Goal: Task Accomplishment & Management: Manage account settings

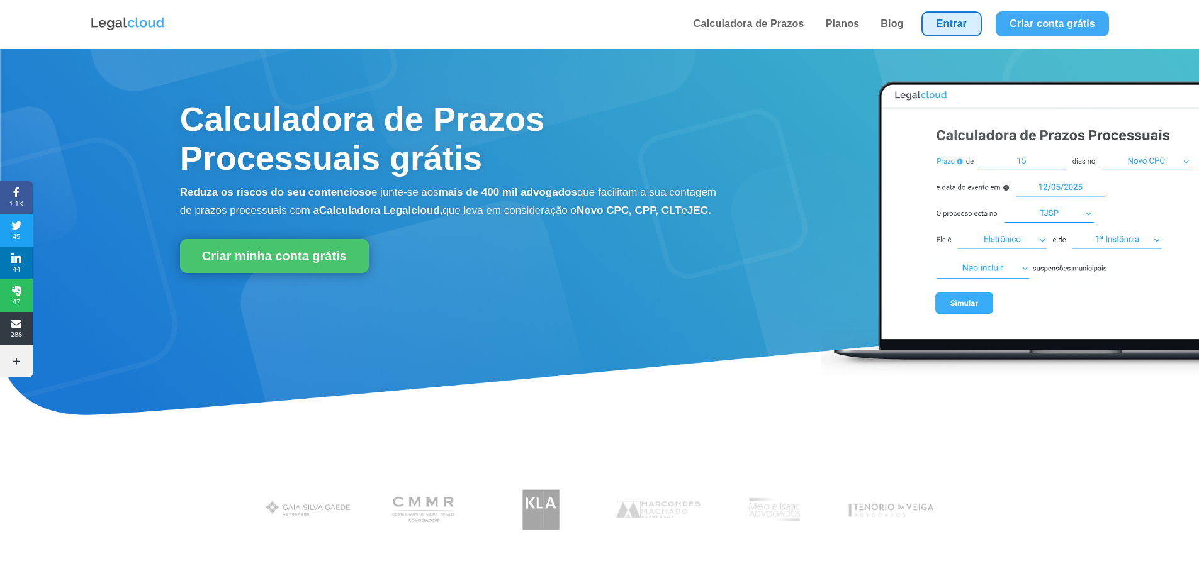
click at [951, 26] on link "Entrar" at bounding box center [951, 23] width 60 height 25
click at [950, 40] on li "Entrar" at bounding box center [951, 24] width 74 height 48
click at [947, 23] on link "Entrar" at bounding box center [951, 23] width 60 height 25
